Goal: Find specific page/section: Find specific page/section

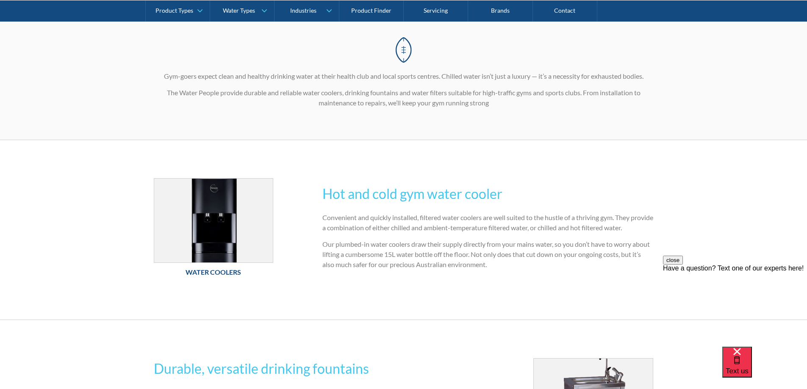
scroll to position [169, 0]
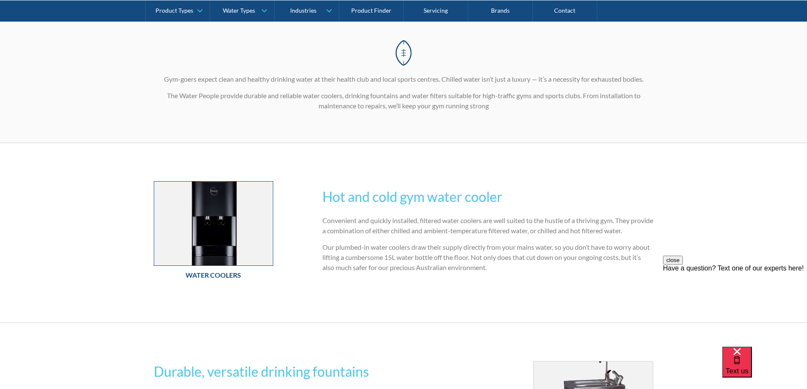
click at [209, 226] on img at bounding box center [213, 224] width 119 height 84
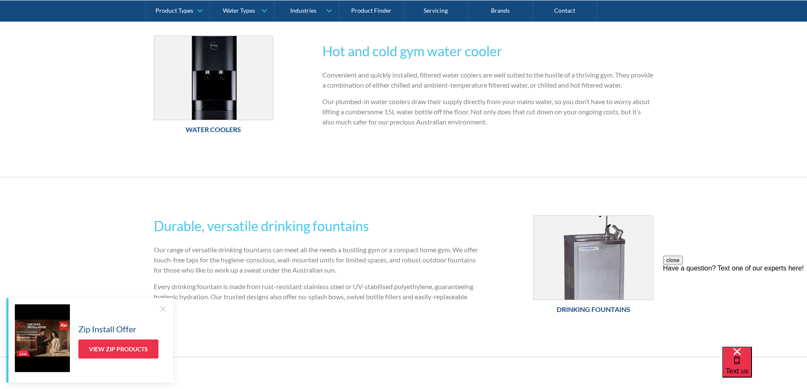
scroll to position [296, 0]
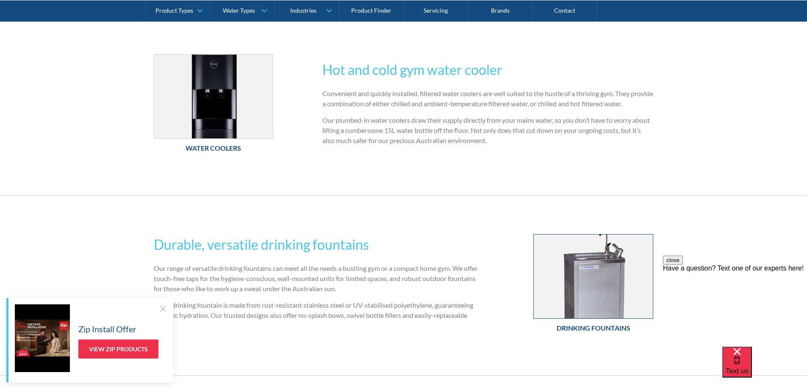
click at [603, 287] on img at bounding box center [593, 277] width 119 height 84
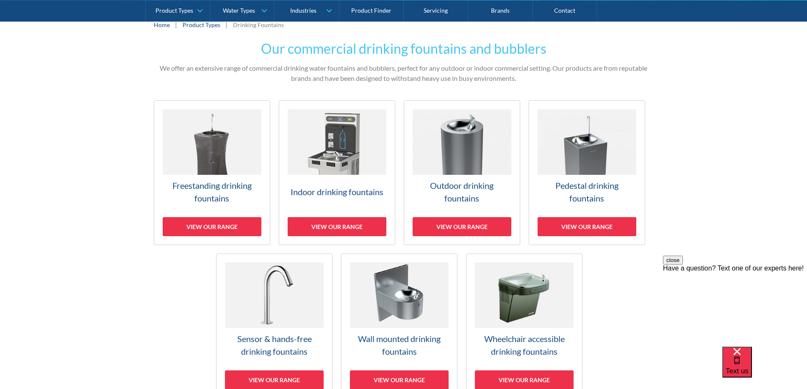
scroll to position [169, 0]
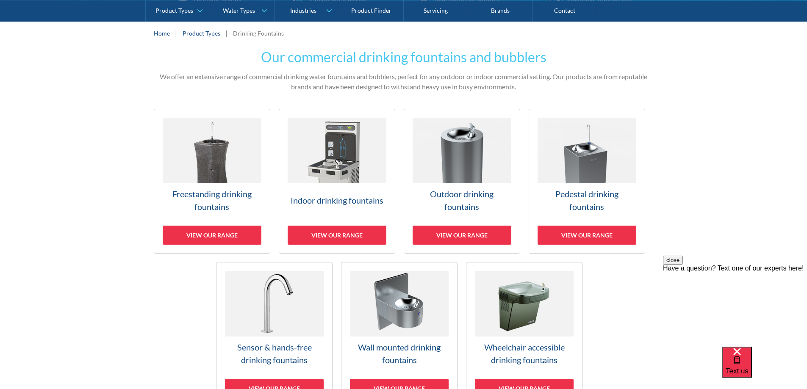
click at [361, 172] on img at bounding box center [337, 151] width 99 height 66
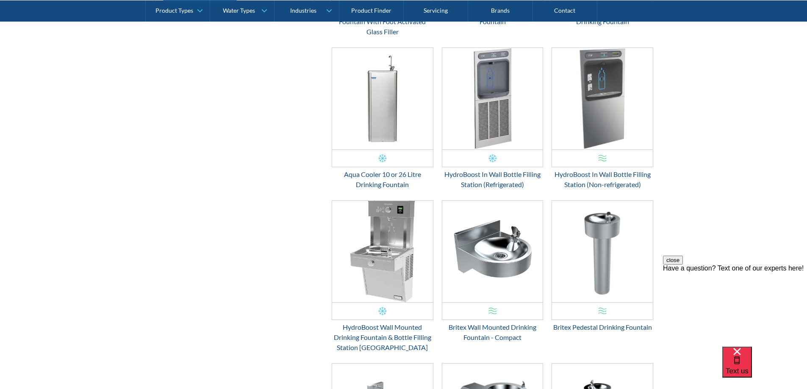
scroll to position [508, 0]
